Goal: Transaction & Acquisition: Download file/media

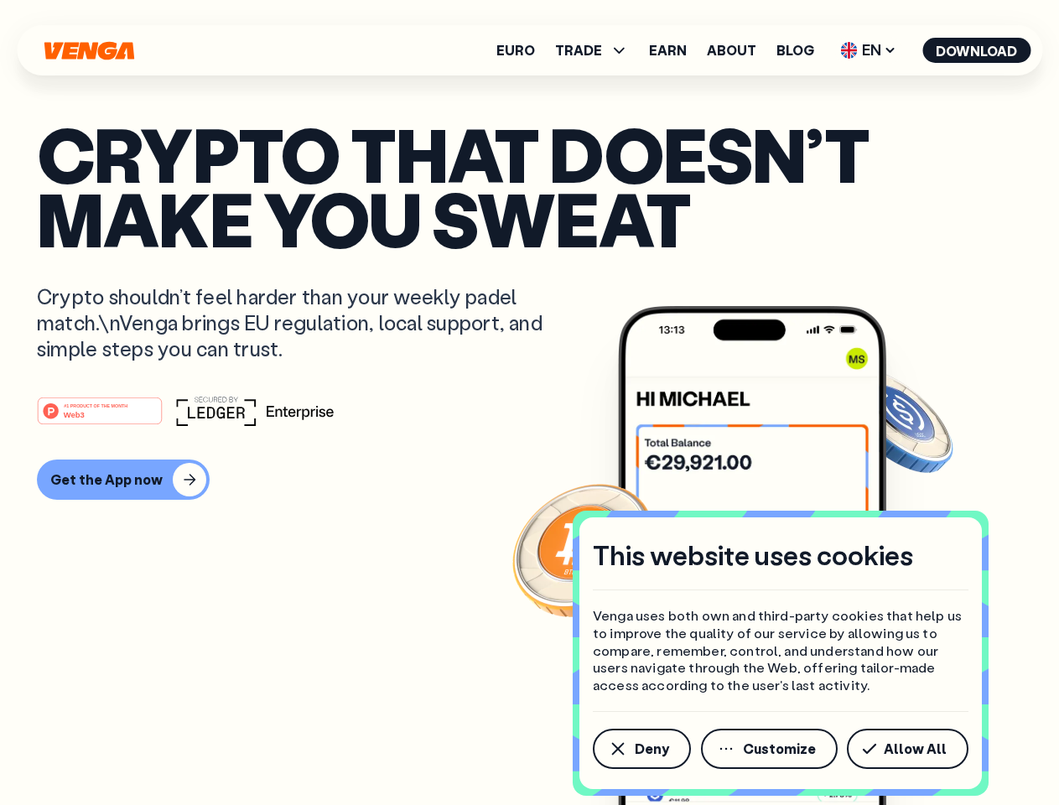
click at [529, 402] on div "#1 PRODUCT OF THE MONTH Web3" at bounding box center [529, 411] width 985 height 30
click at [641, 749] on span "Deny" at bounding box center [652, 748] width 34 height 13
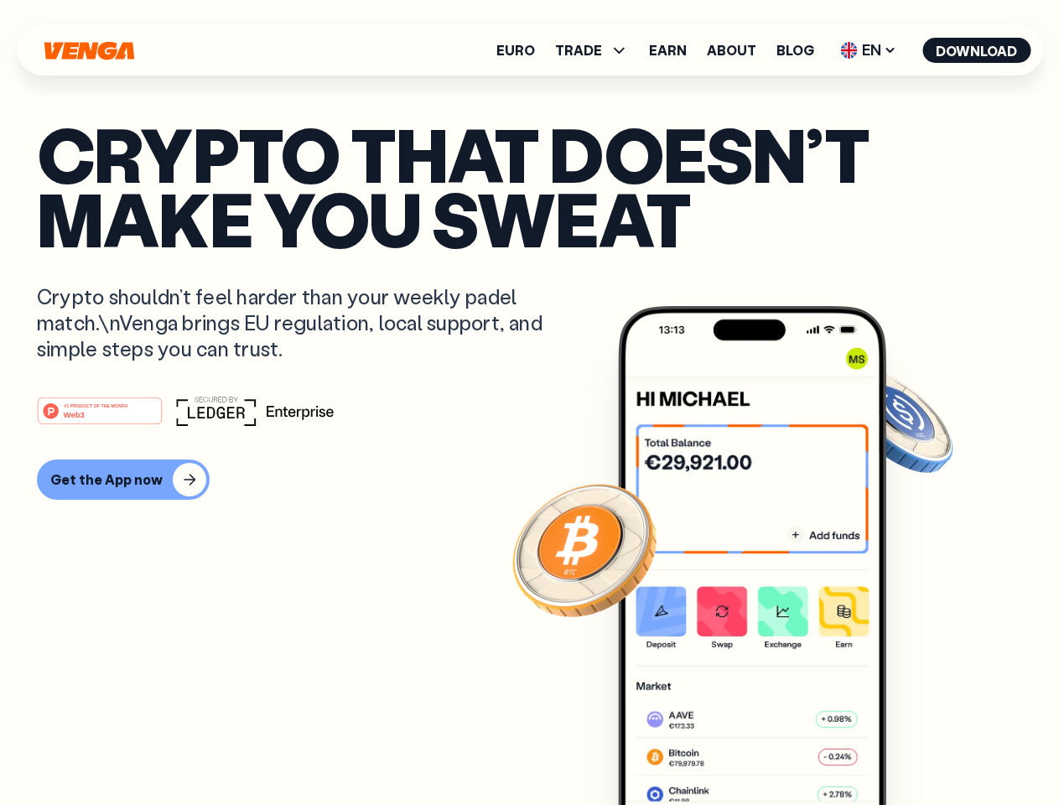
click at [771, 749] on img at bounding box center [752, 587] width 268 height 562
click at [911, 749] on article "Crypto that doesn’t make you sweat Crypto shouldn’t feel harder than your weekl…" at bounding box center [529, 436] width 985 height 629
click at [597, 50] on span "TRADE" at bounding box center [578, 50] width 47 height 13
click at [869, 50] on span "EN" at bounding box center [868, 50] width 68 height 27
click at [977, 50] on button "Download" at bounding box center [976, 50] width 108 height 25
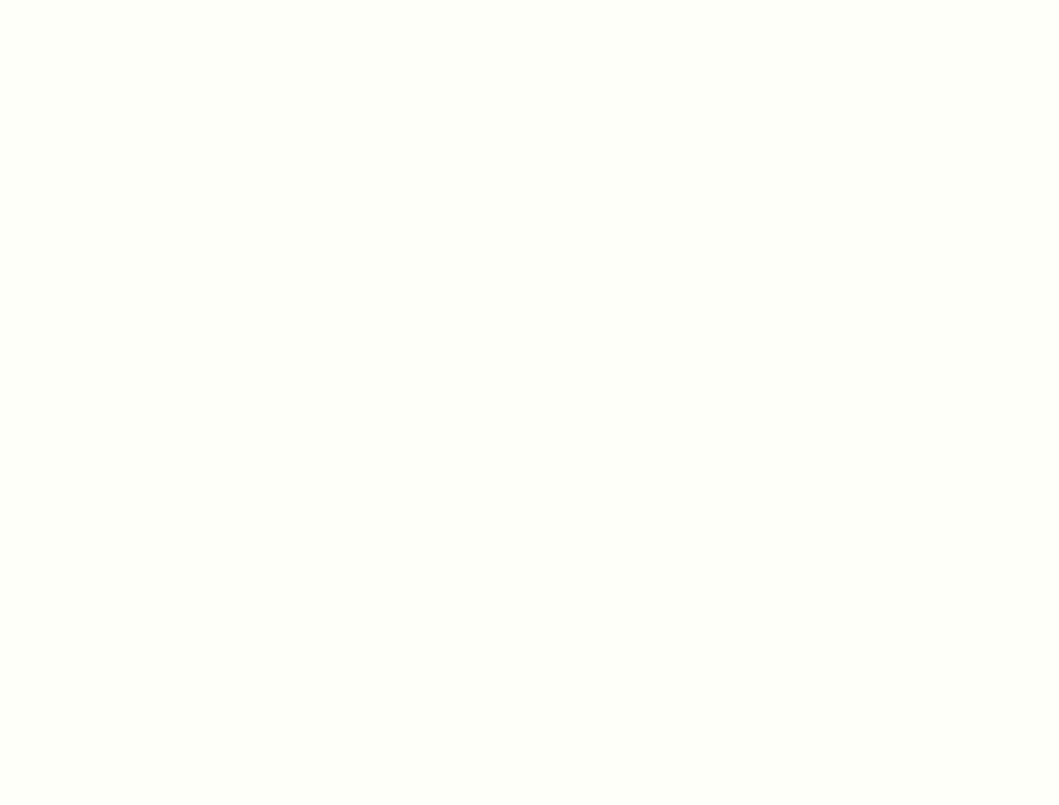
click at [529, 0] on html "This website uses cookies Venga uses both own and third-party cookies that help…" at bounding box center [529, 0] width 1059 height 0
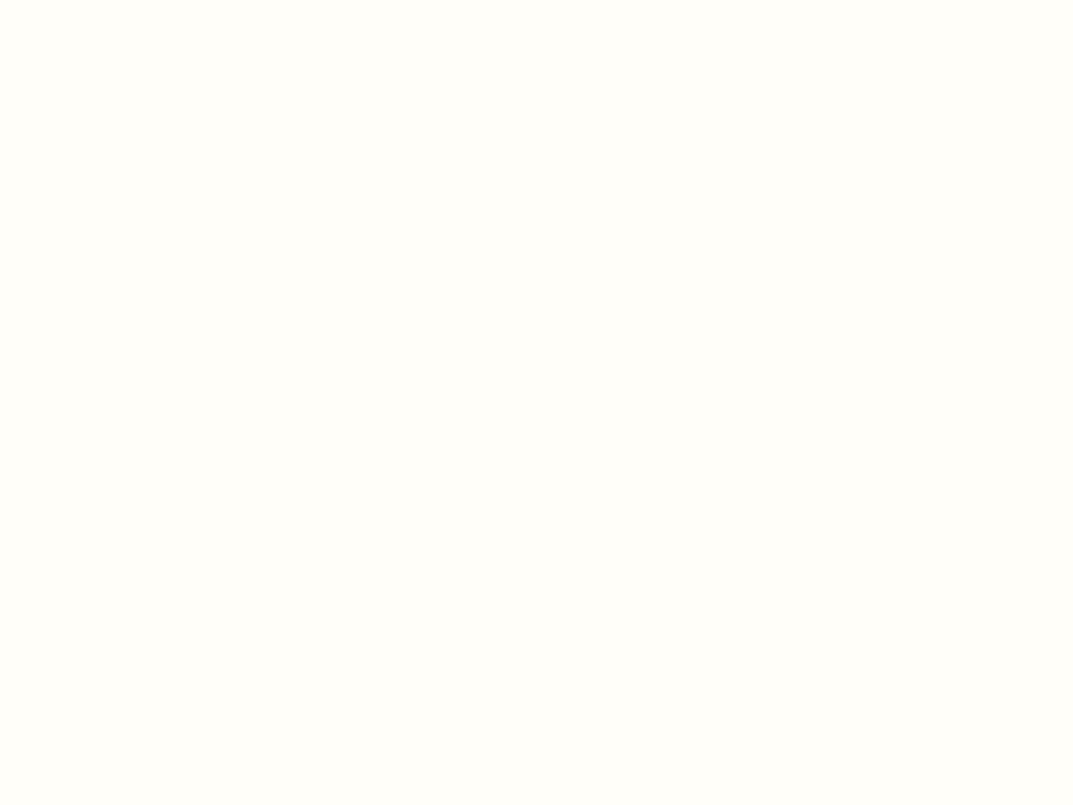
click at [121, 0] on html "This website uses cookies Venga uses both own and third-party cookies that help…" at bounding box center [536, 0] width 1073 height 0
click at [102, 0] on html "This website uses cookies Venga uses both own and third-party cookies that help…" at bounding box center [536, 0] width 1073 height 0
